Goal: Task Accomplishment & Management: Manage account settings

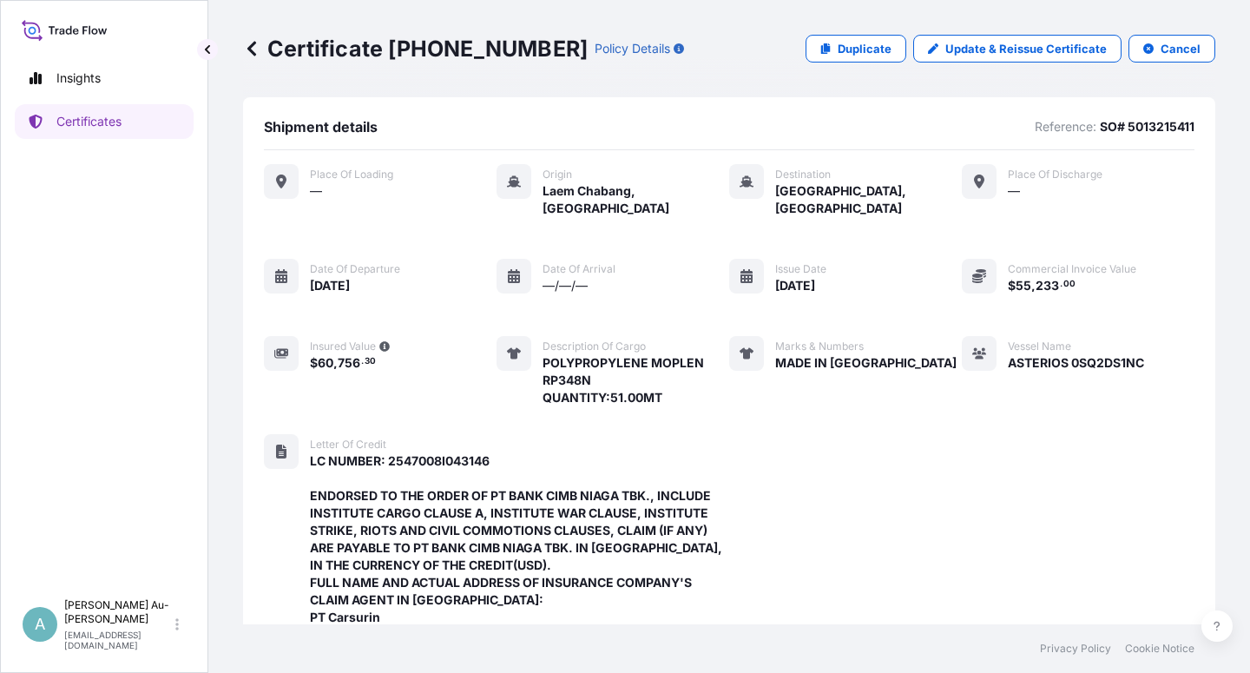
scroll to position [602, 0]
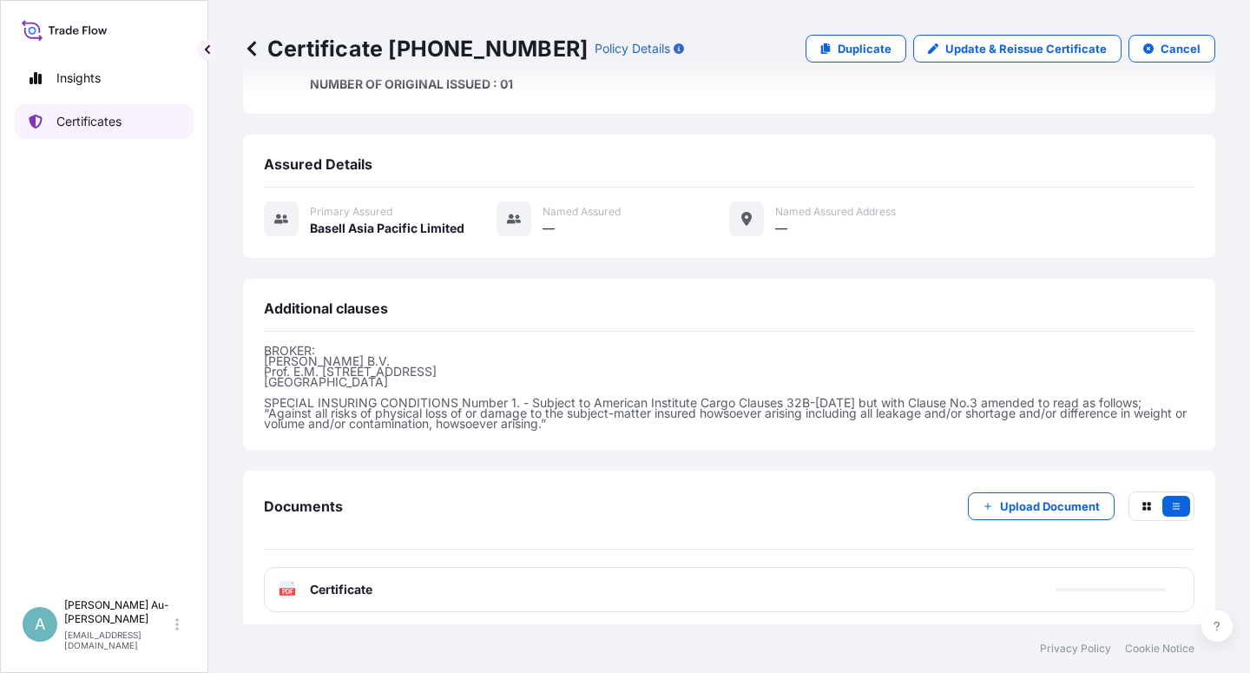
click at [99, 118] on p "Certificates" at bounding box center [88, 121] width 65 height 17
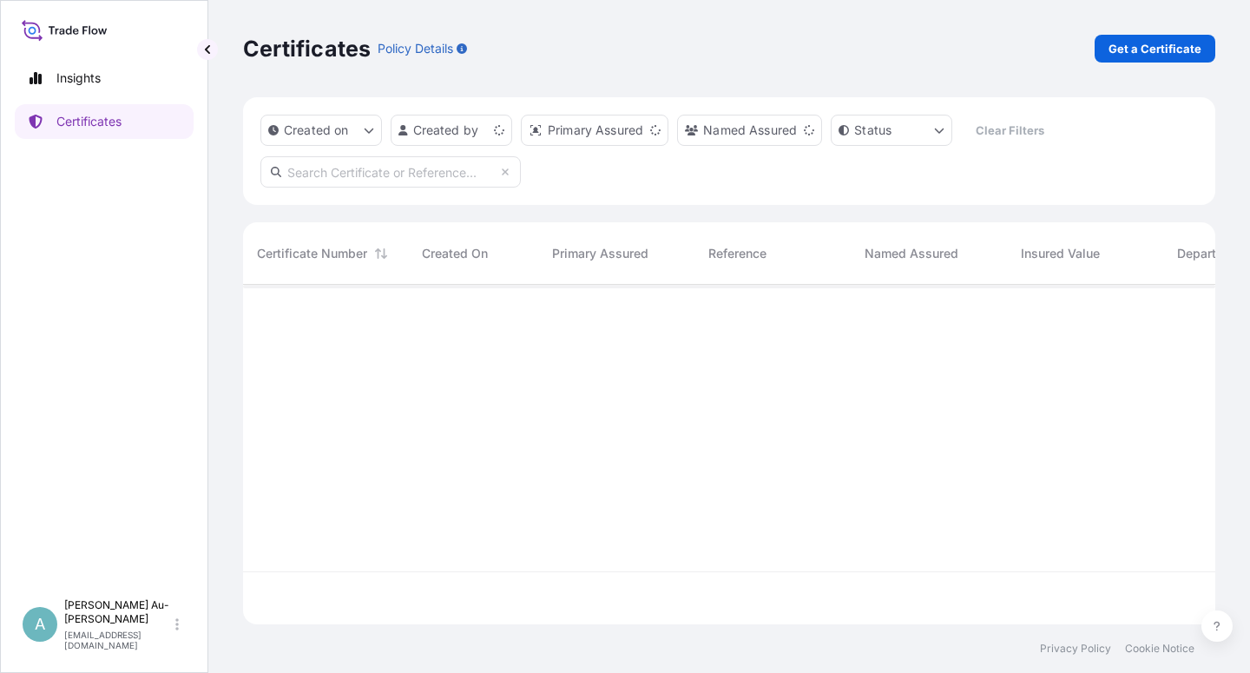
scroll to position [334, 957]
click at [343, 174] on input "text" at bounding box center [390, 171] width 260 height 31
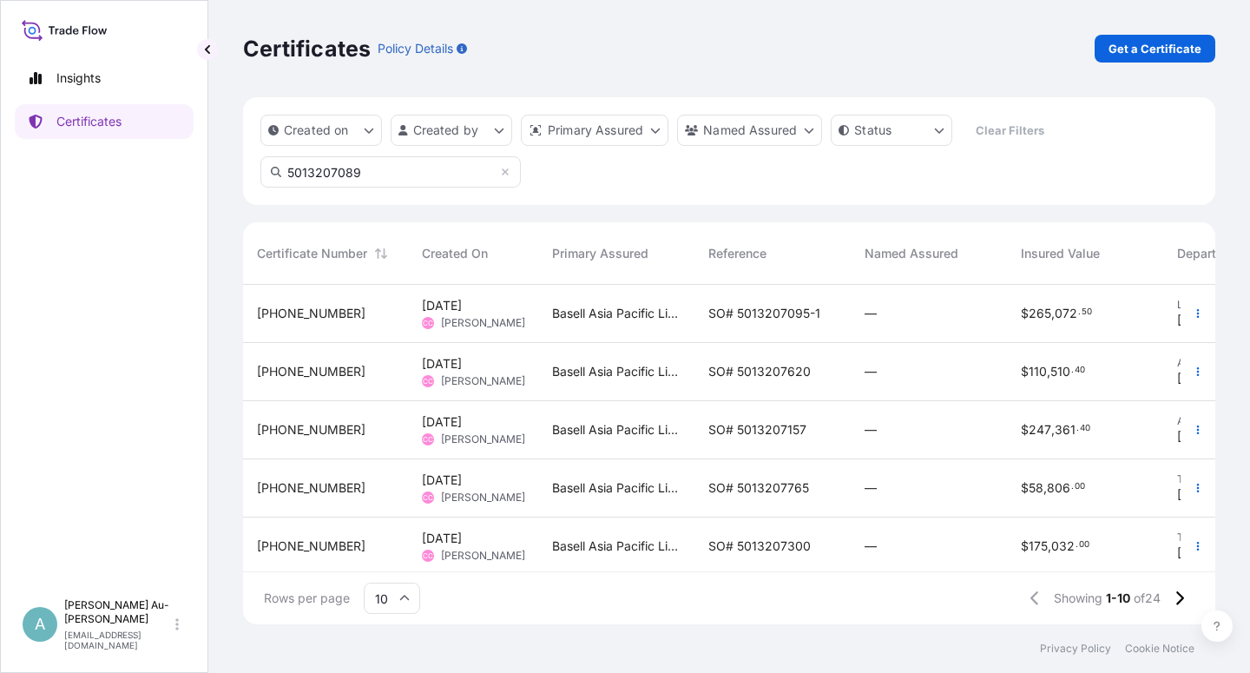
drag, startPoint x: 378, startPoint y: 171, endPoint x: 284, endPoint y: 175, distance: 93.8
click at [284, 175] on input "5013207089" at bounding box center [390, 171] width 260 height 31
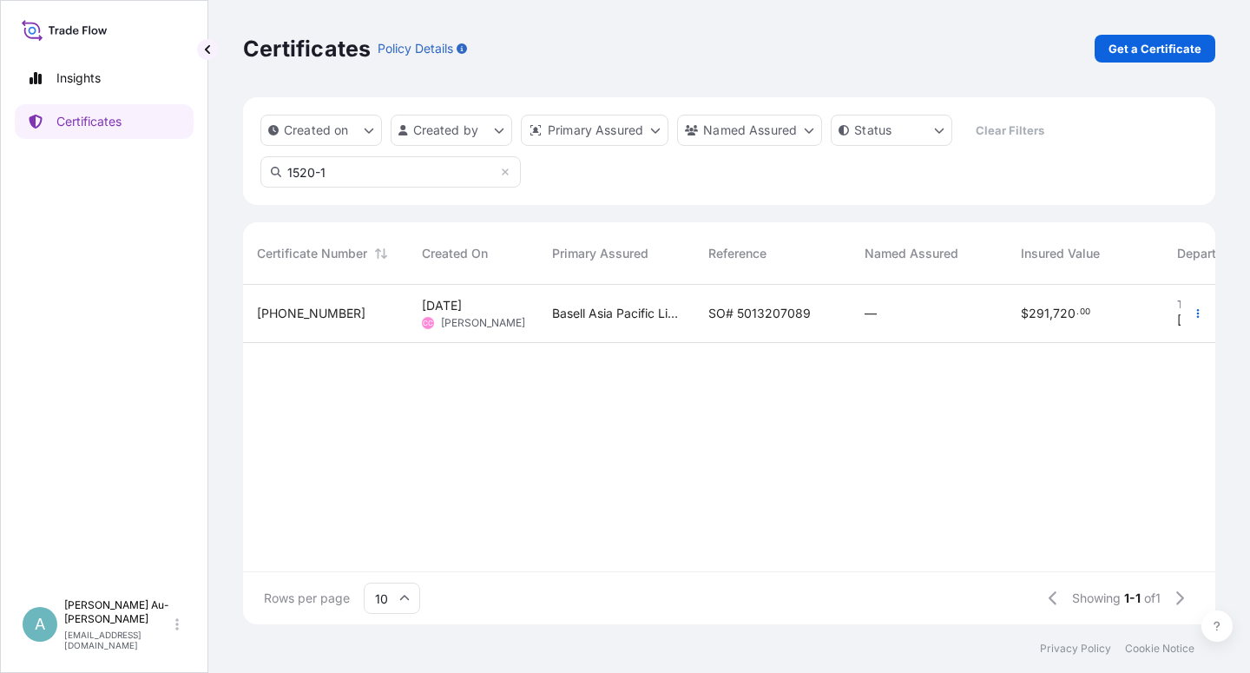
type input "1520-1"
click at [749, 319] on span "SO# 5013207089" at bounding box center [759, 313] width 102 height 17
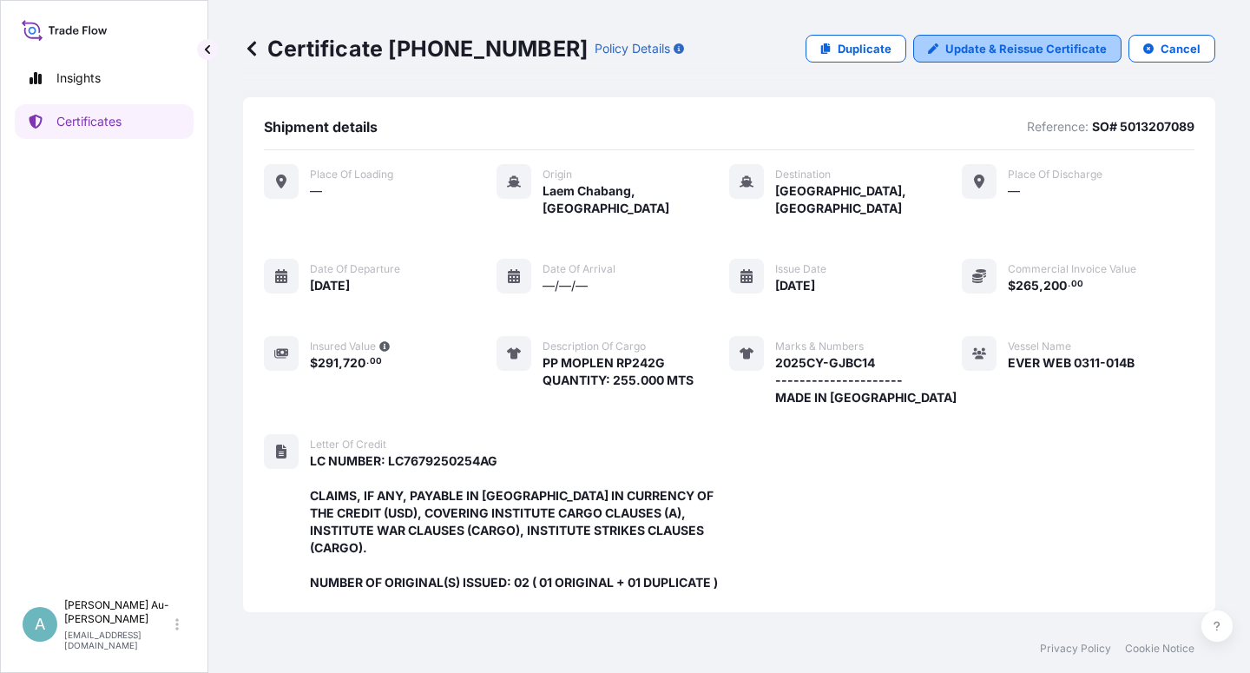
click at [983, 43] on p "Update & Reissue Certificate" at bounding box center [1025, 48] width 161 height 17
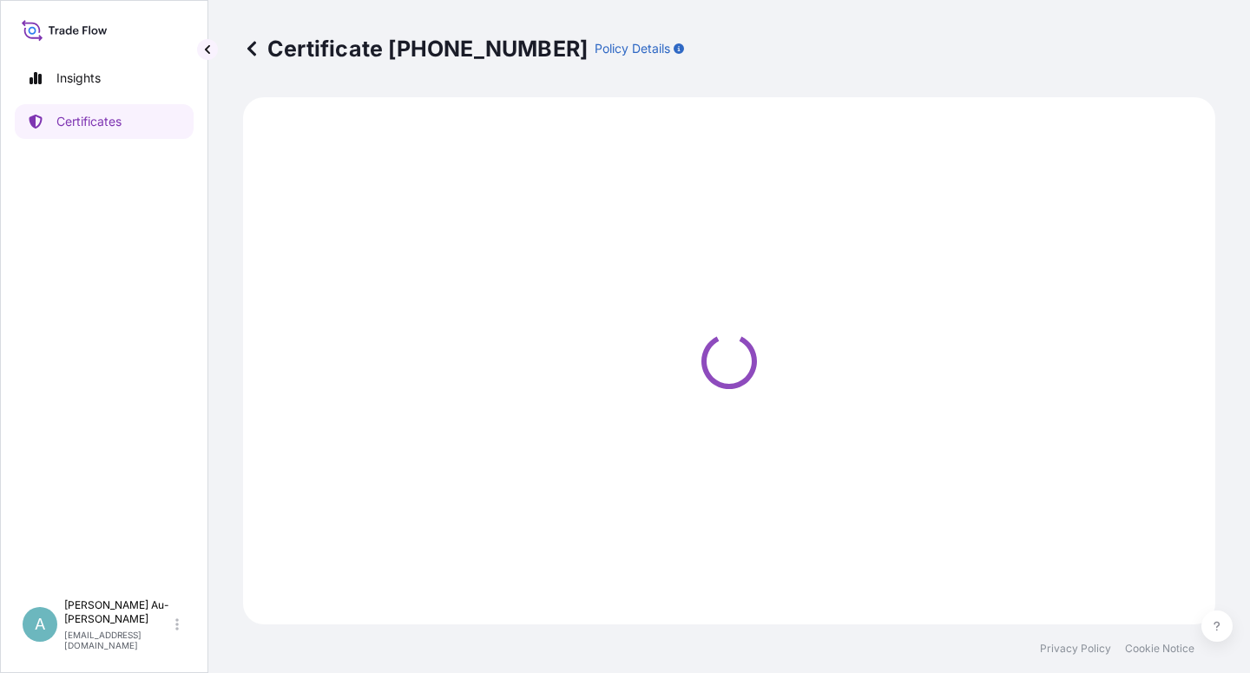
select select "Sea"
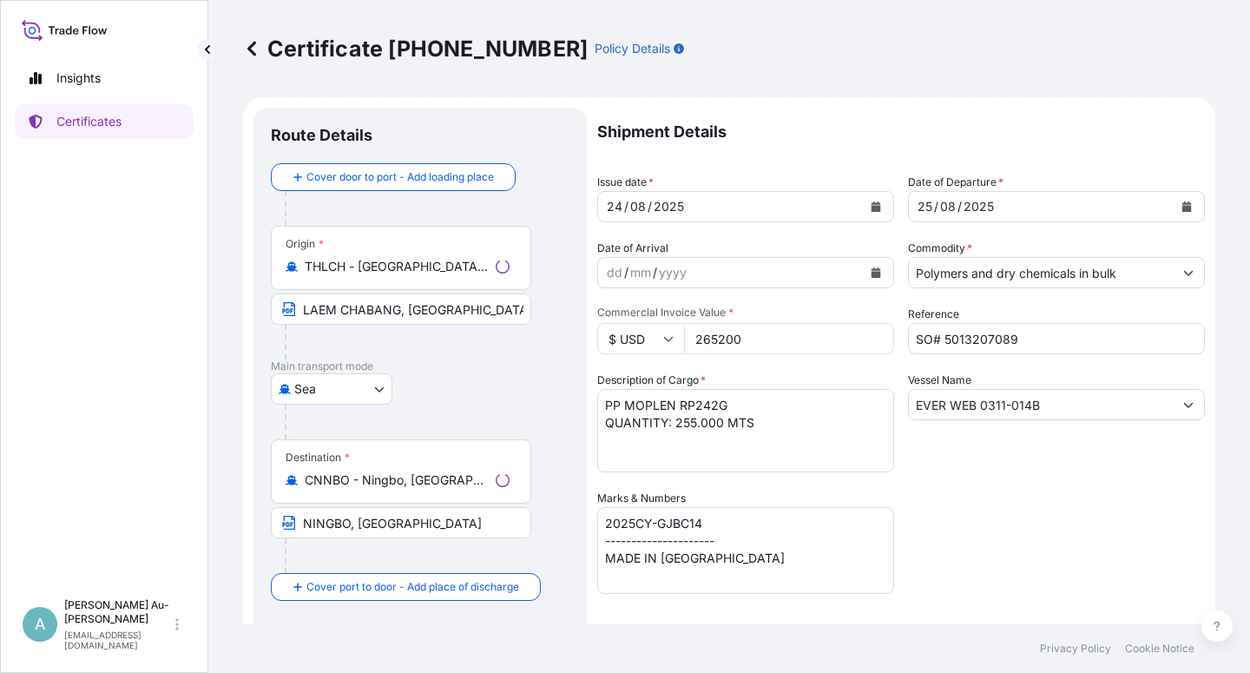
select select "32034"
click at [867, 200] on button "Calendar" at bounding box center [876, 207] width 28 height 28
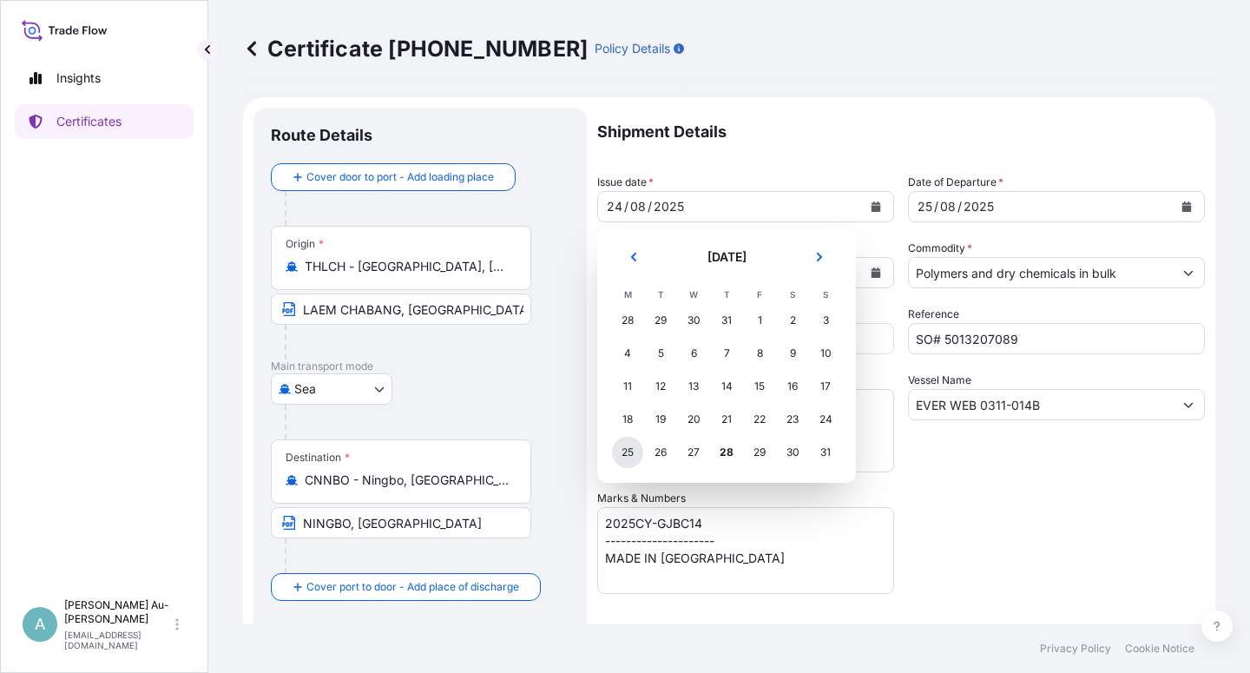
click at [623, 451] on div "25" at bounding box center [627, 452] width 31 height 31
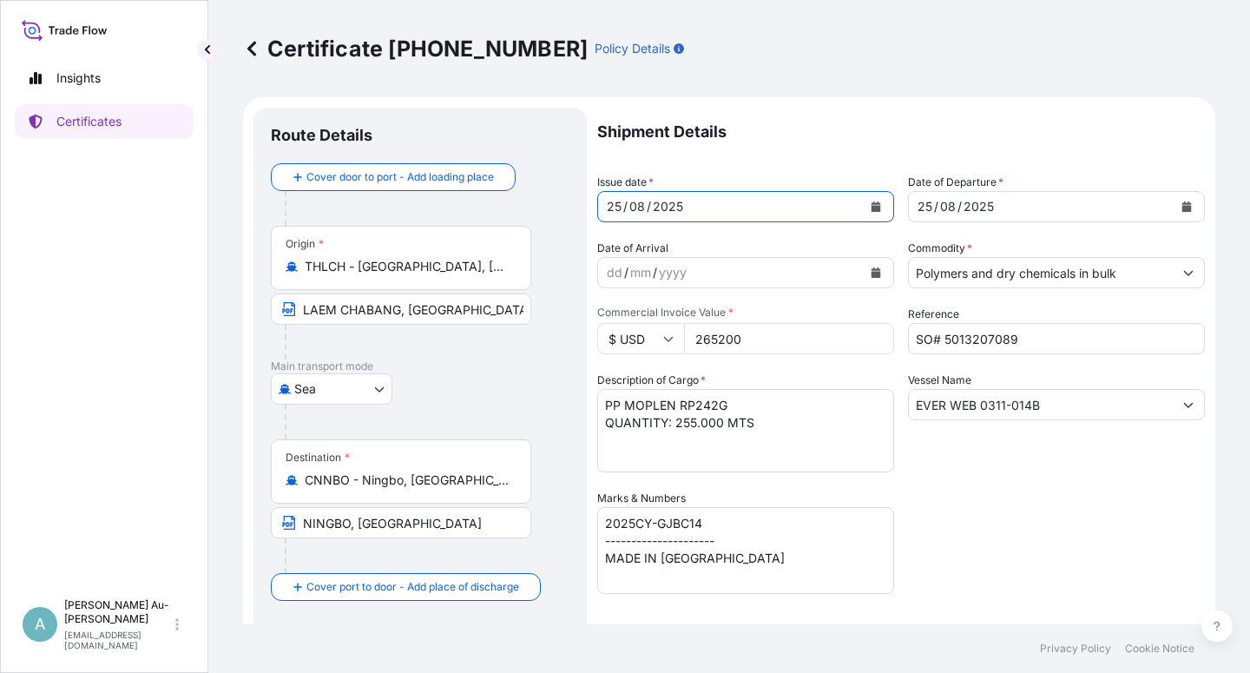
click at [1182, 207] on icon "Calendar" at bounding box center [1187, 206] width 10 height 10
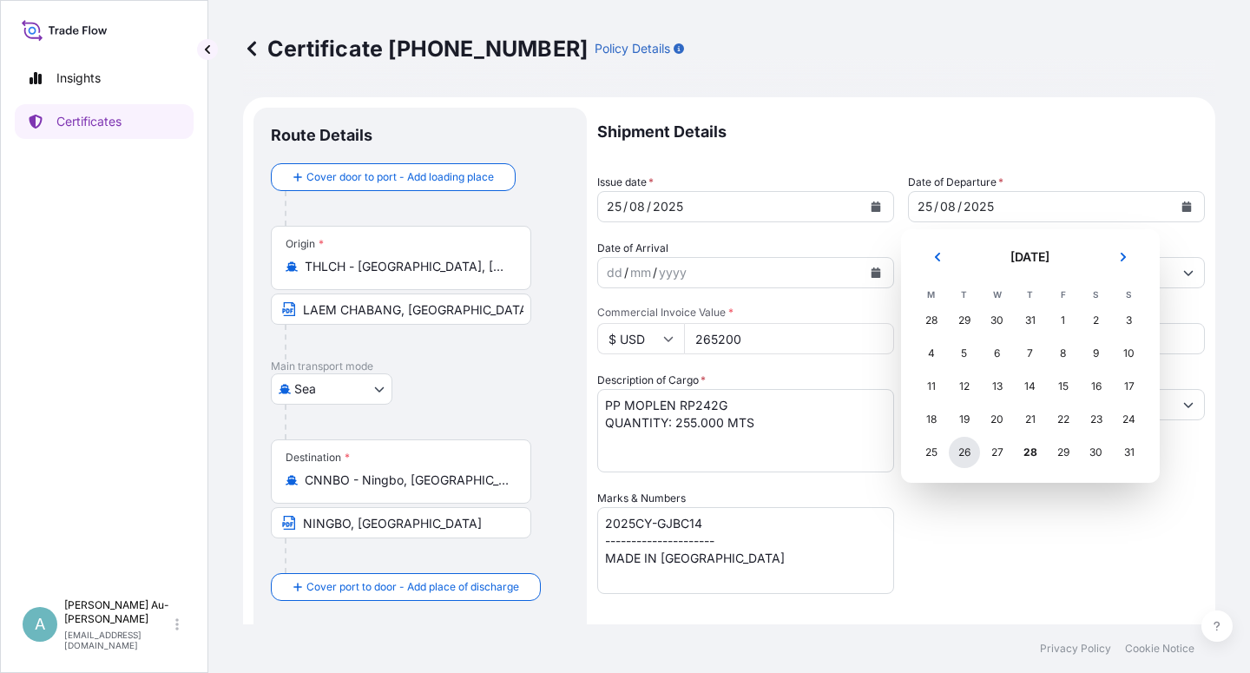
click at [965, 458] on div "26" at bounding box center [964, 452] width 31 height 31
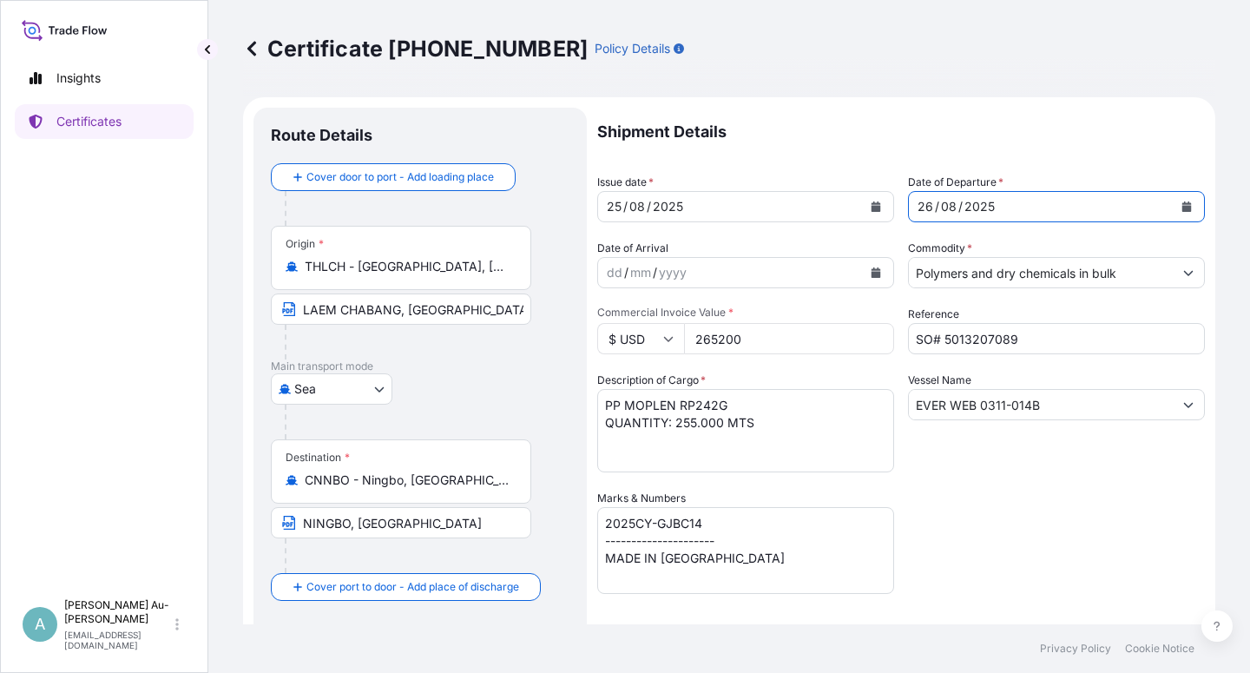
click at [990, 503] on div "Shipment Details Issue date * [DATE] Date of Departure * [DATE] Date of Arrival…" at bounding box center [901, 554] width 608 height 893
click at [982, 514] on div "Shipment Details Issue date * [DATE] Date of Departure * [DATE] Date of Arrival…" at bounding box center [901, 554] width 608 height 893
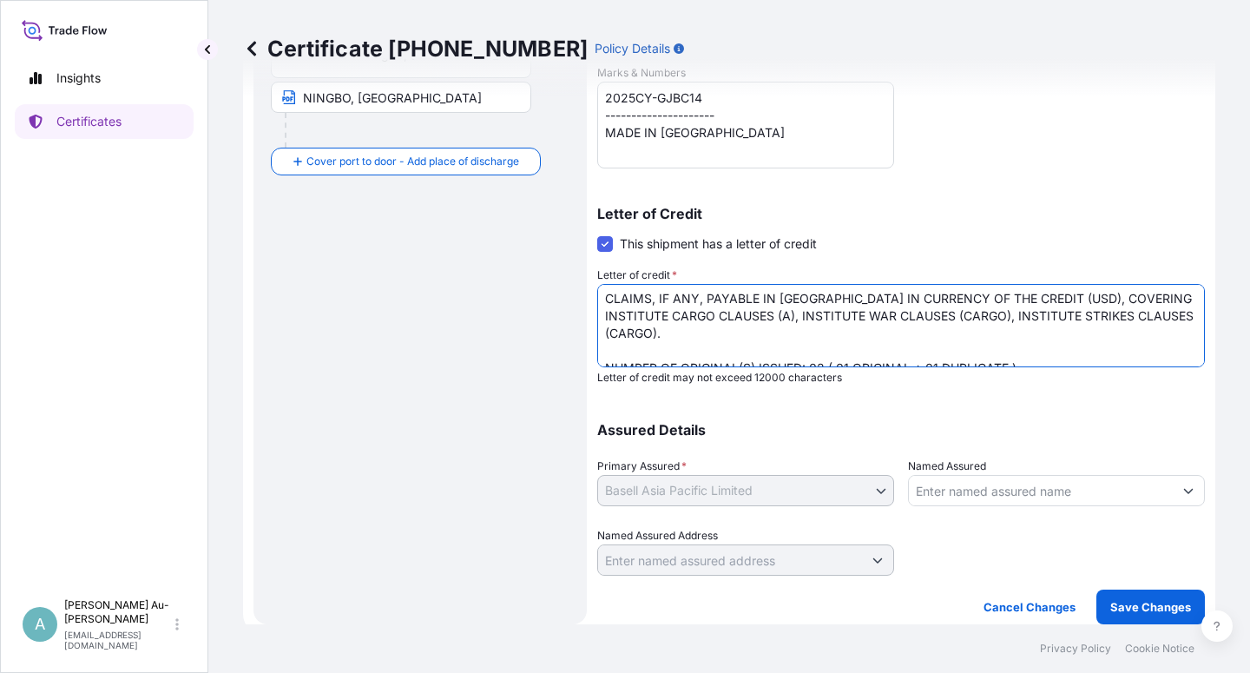
scroll to position [30, 0]
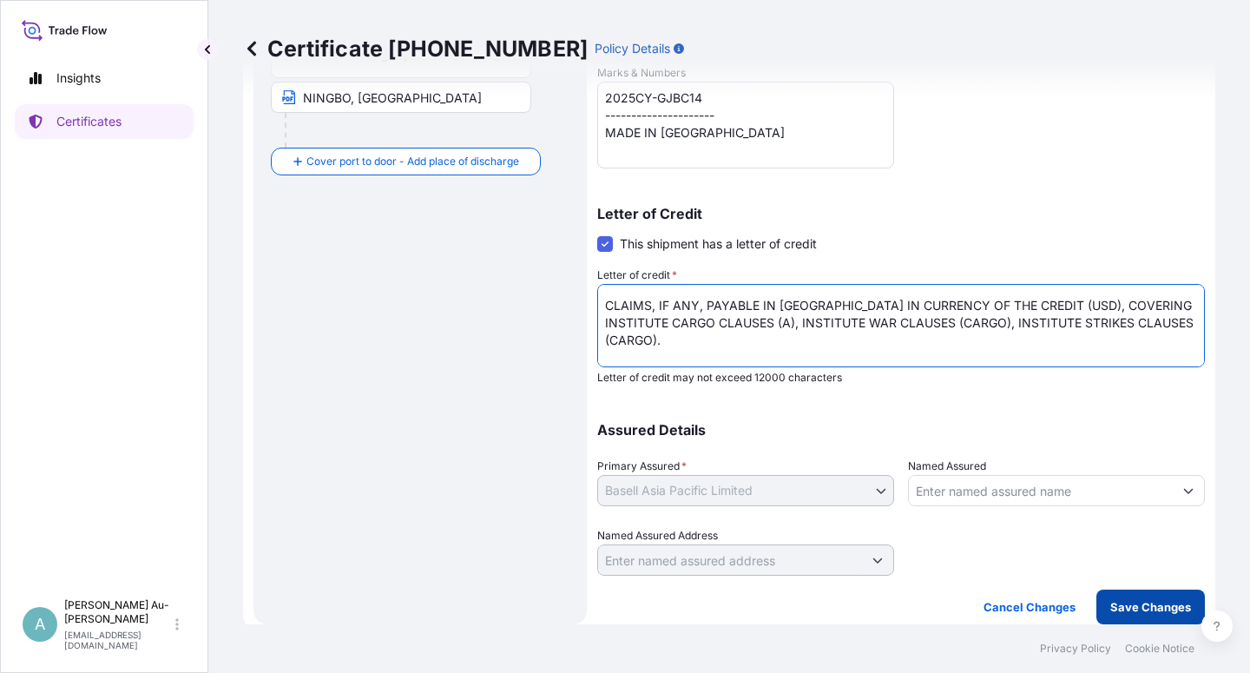
click at [1141, 601] on p "Save Changes" at bounding box center [1150, 606] width 81 height 17
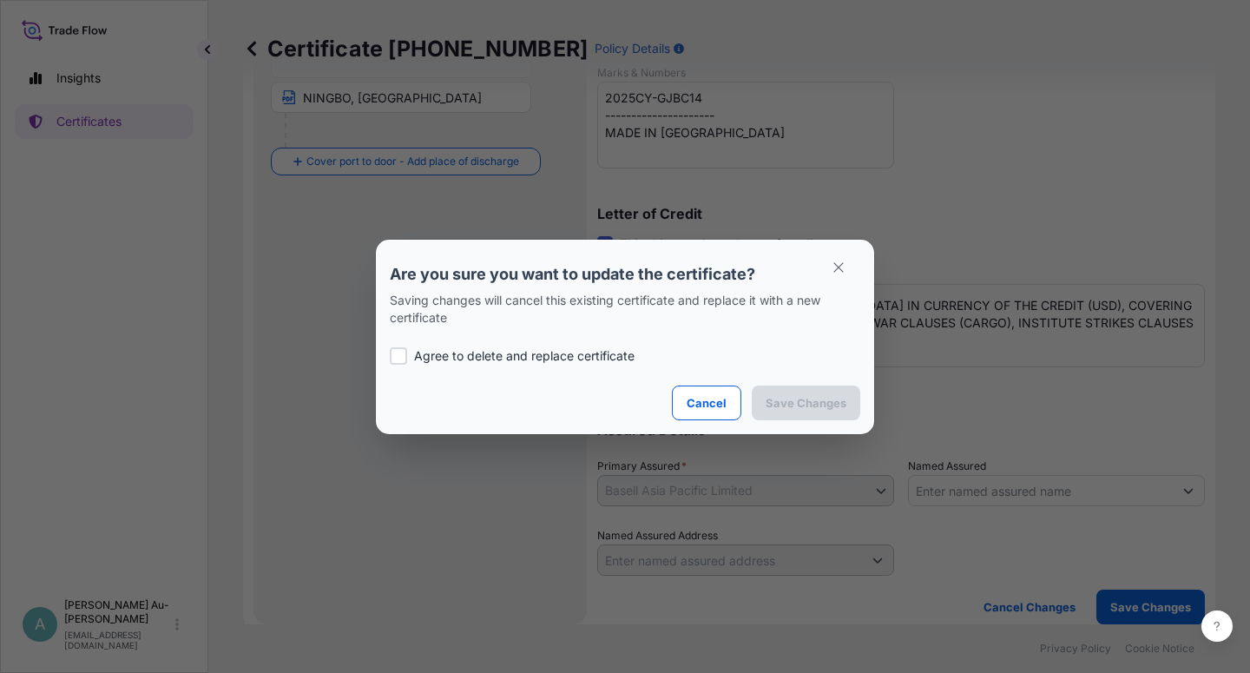
click at [535, 362] on p "Agree to delete and replace certificate" at bounding box center [524, 355] width 220 height 17
checkbox input "true"
click at [808, 405] on p "Save Changes" at bounding box center [806, 402] width 81 height 17
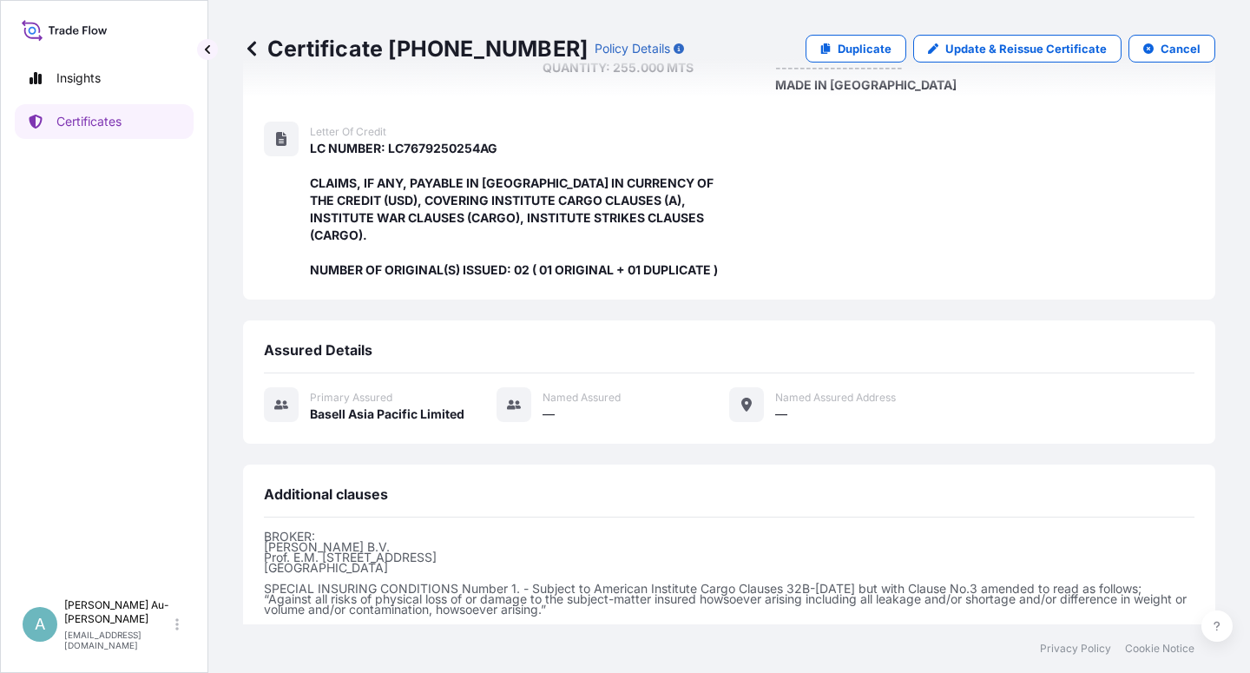
scroll to position [481, 0]
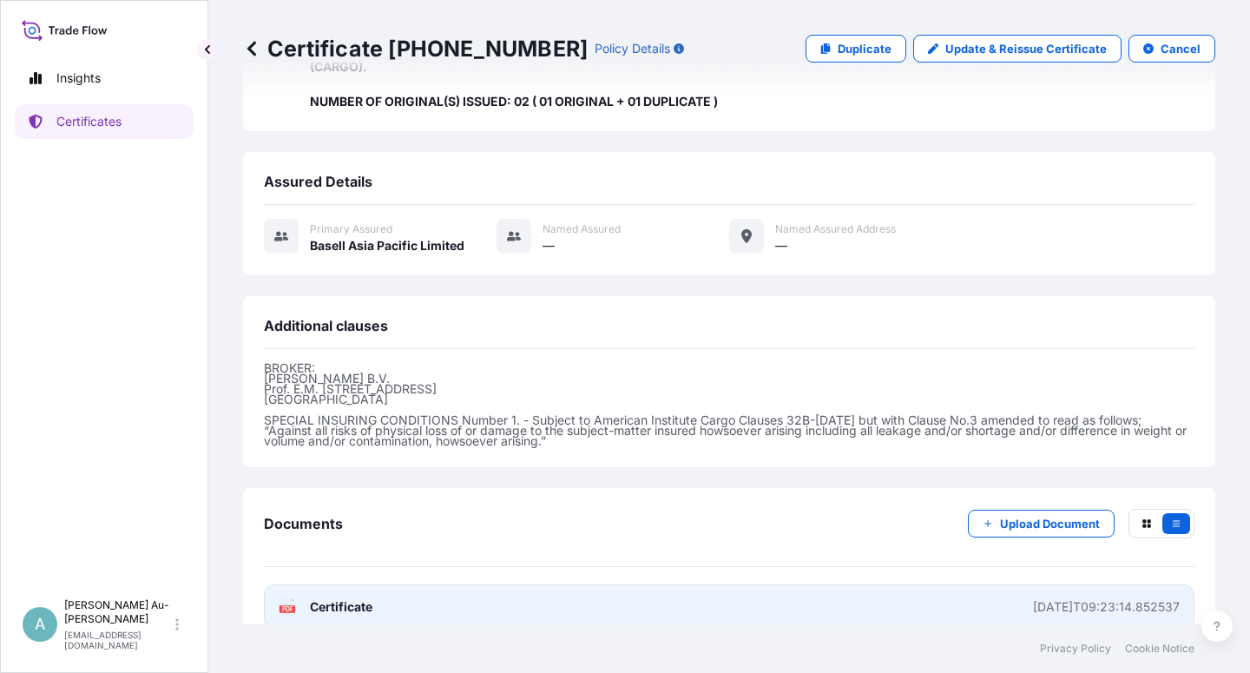
click at [472, 584] on link "PDF Certificate [DATE]T09:23:14.852537" at bounding box center [729, 606] width 930 height 45
